Goal: Task Accomplishment & Management: Understand process/instructions

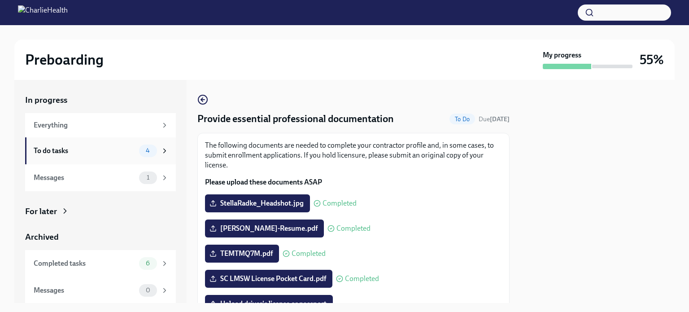
click at [114, 156] on div "To do tasks 4" at bounding box center [101, 150] width 135 height 13
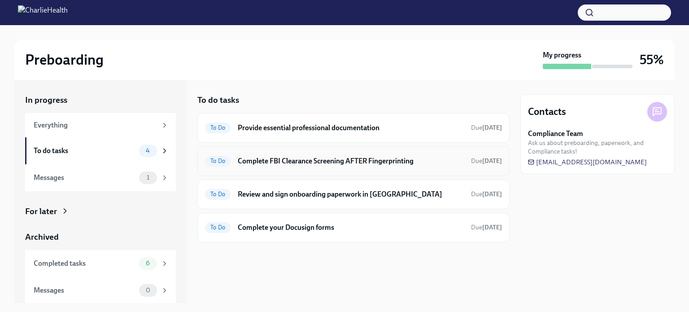
click at [288, 160] on h6 "Complete FBI Clearance Screening AFTER Fingerprinting" at bounding box center [351, 161] width 226 height 10
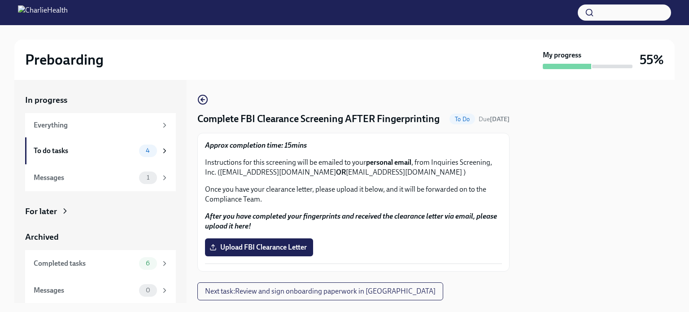
scroll to position [39, 0]
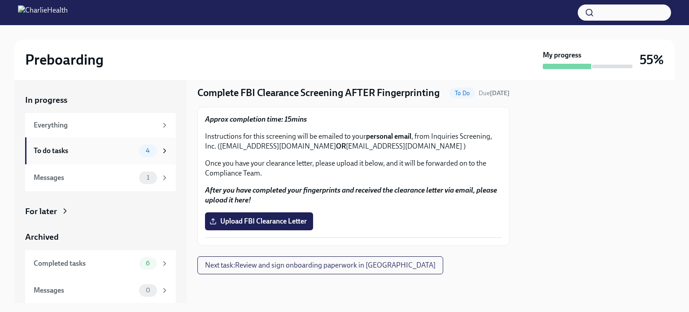
click at [115, 157] on div "To do tasks 4" at bounding box center [100, 150] width 151 height 27
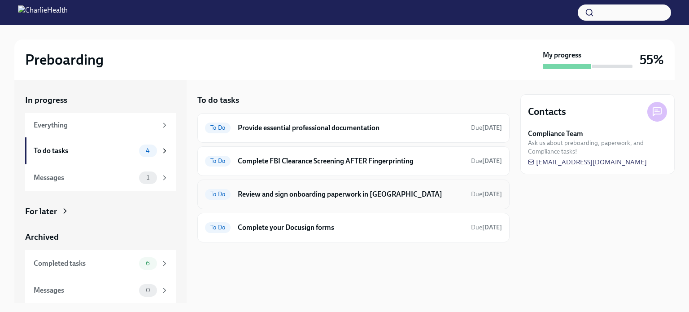
click at [344, 203] on div "To Do Review and sign onboarding paperwork in [GEOGRAPHIC_DATA] Due [DATE]" at bounding box center [353, 194] width 312 height 30
click at [333, 195] on h6 "Review and sign onboarding paperwork in [GEOGRAPHIC_DATA]" at bounding box center [351, 194] width 226 height 10
